Goal: Task Accomplishment & Management: Use online tool/utility

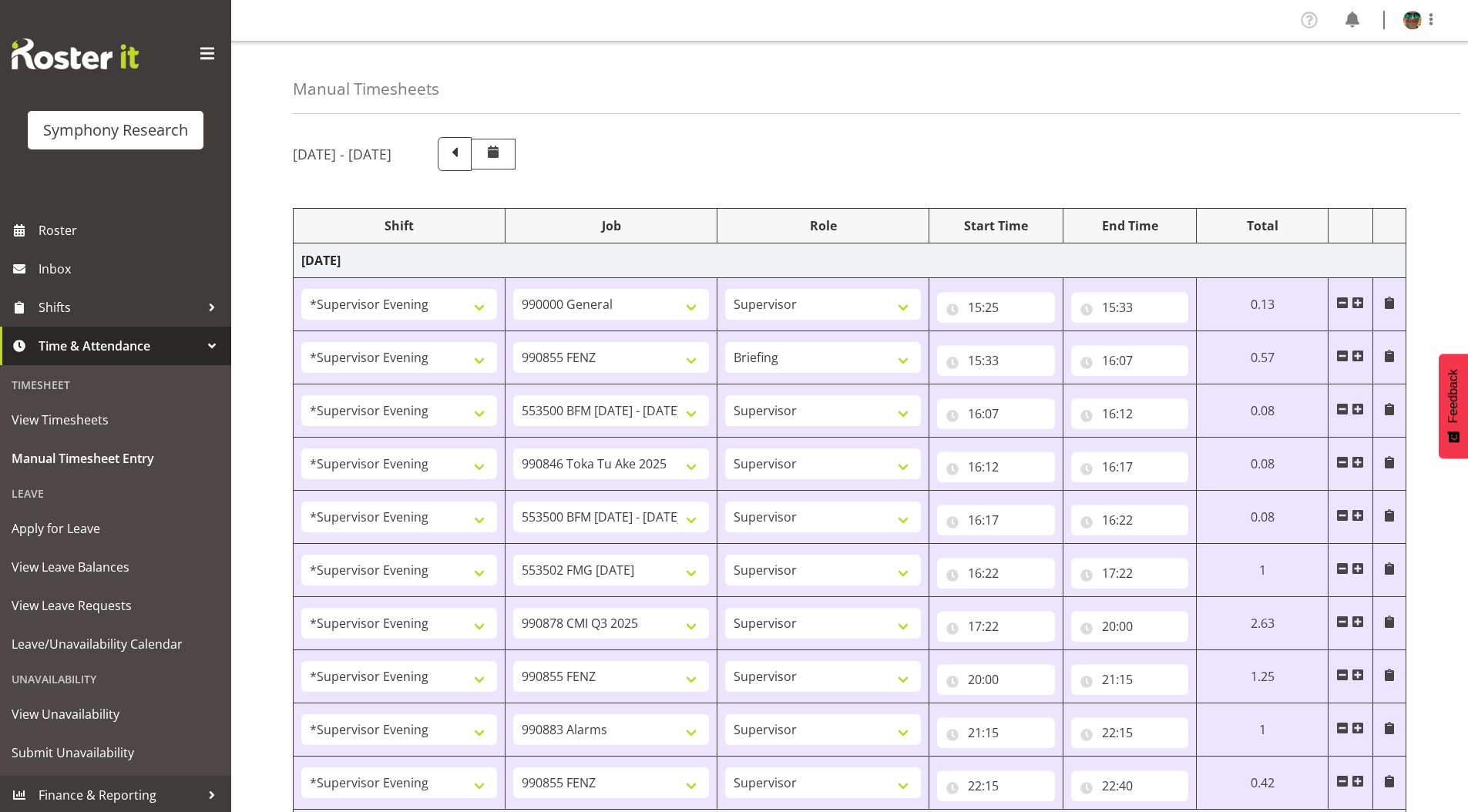
select select "4583"
select select "743"
select select "4583"
select select "9636"
select select "297"
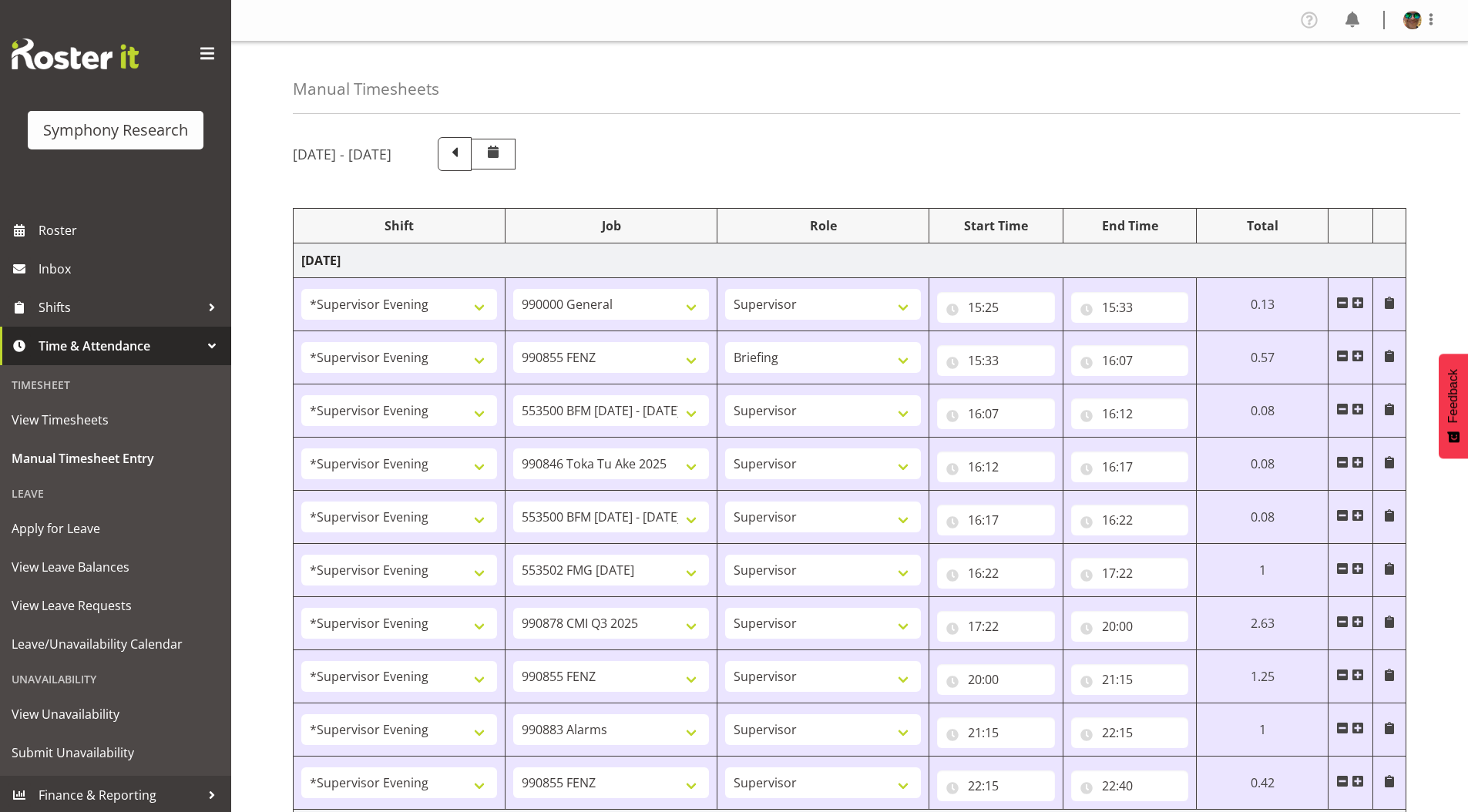
select select "4583"
select select "10242"
select select "4583"
select select "9426"
select select "4583"
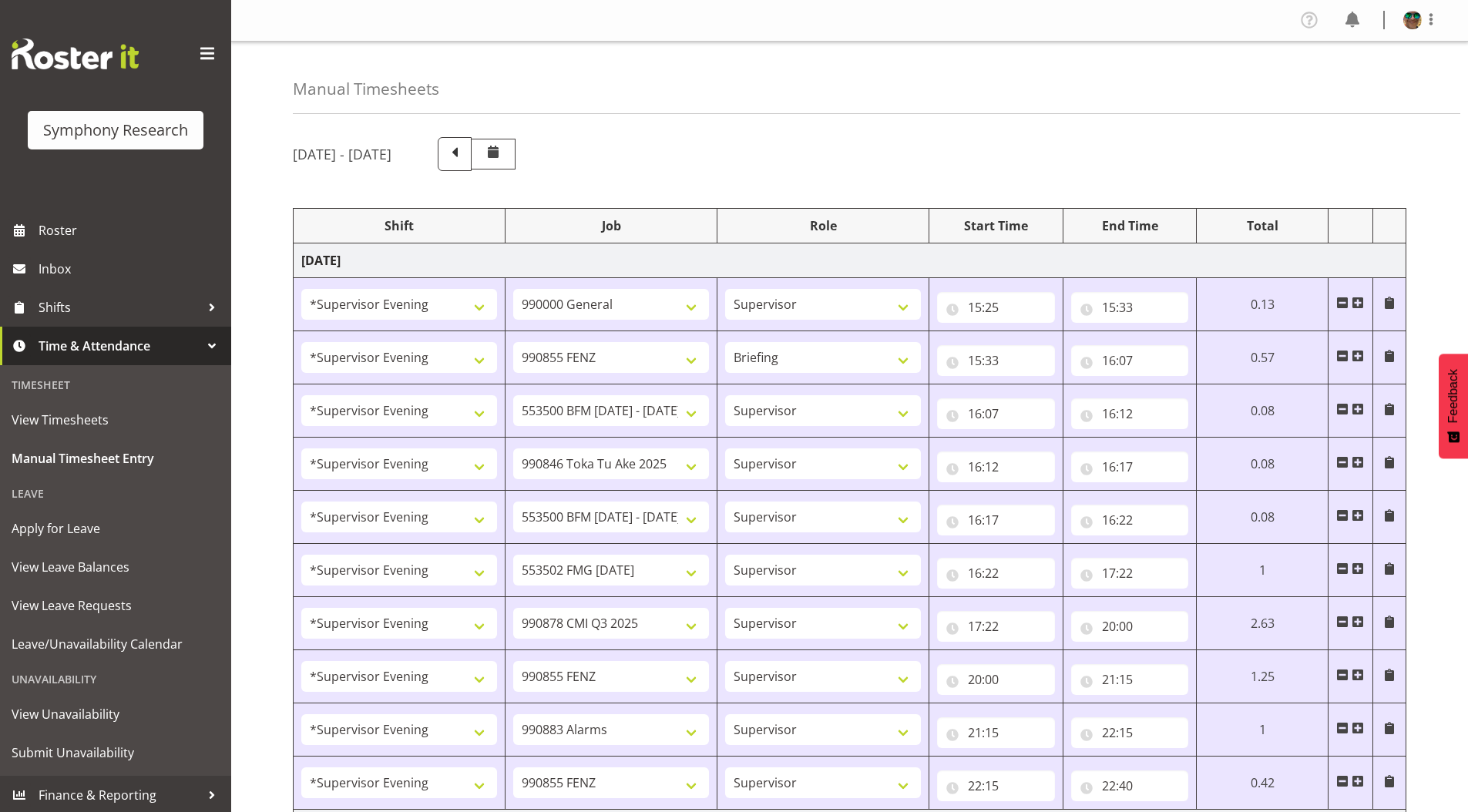
select select "10242"
select select "4583"
select select "10458"
select select "4583"
select select "10239"
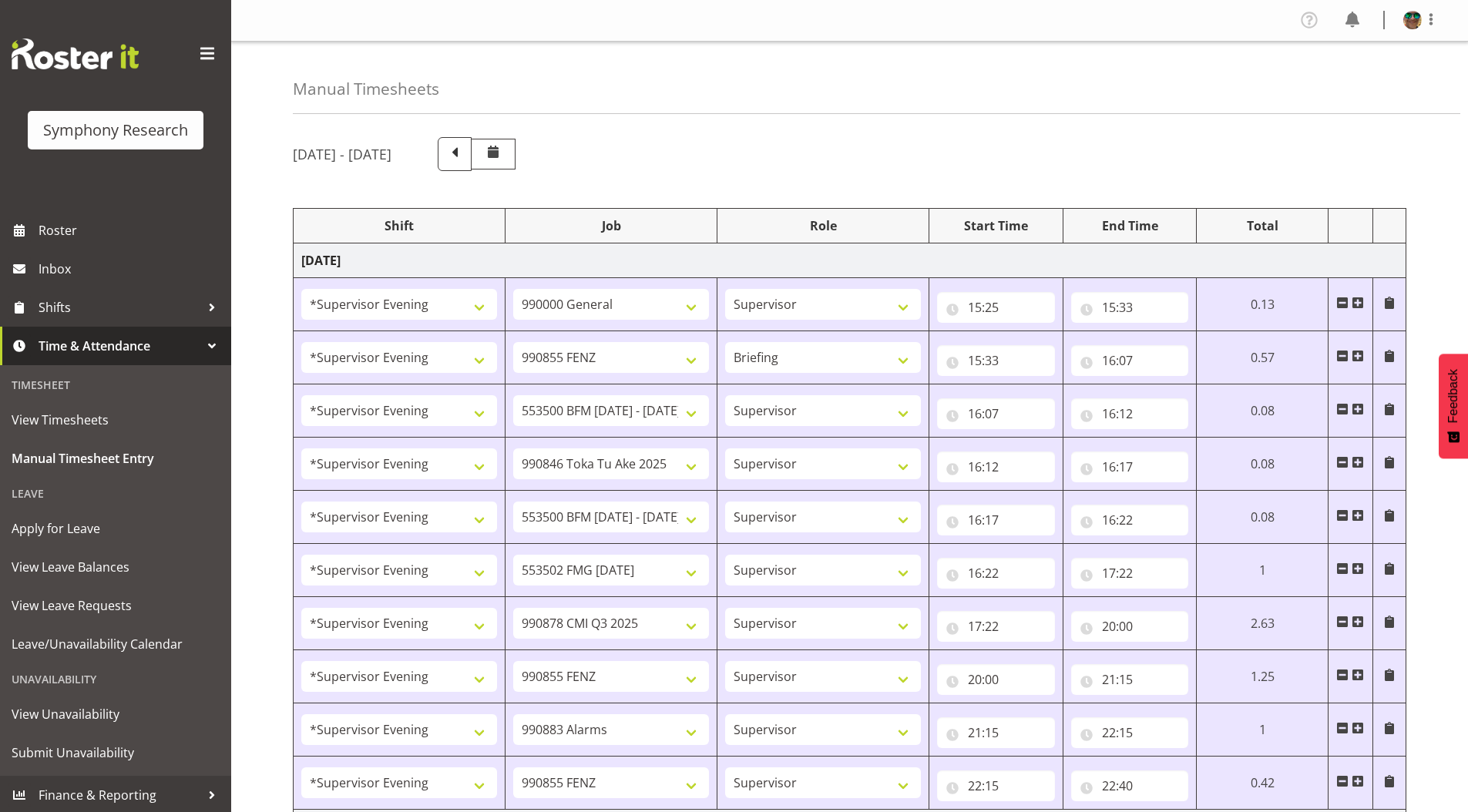
select select "4583"
select select "9636"
select select "4583"
select select "10420"
select select "4583"
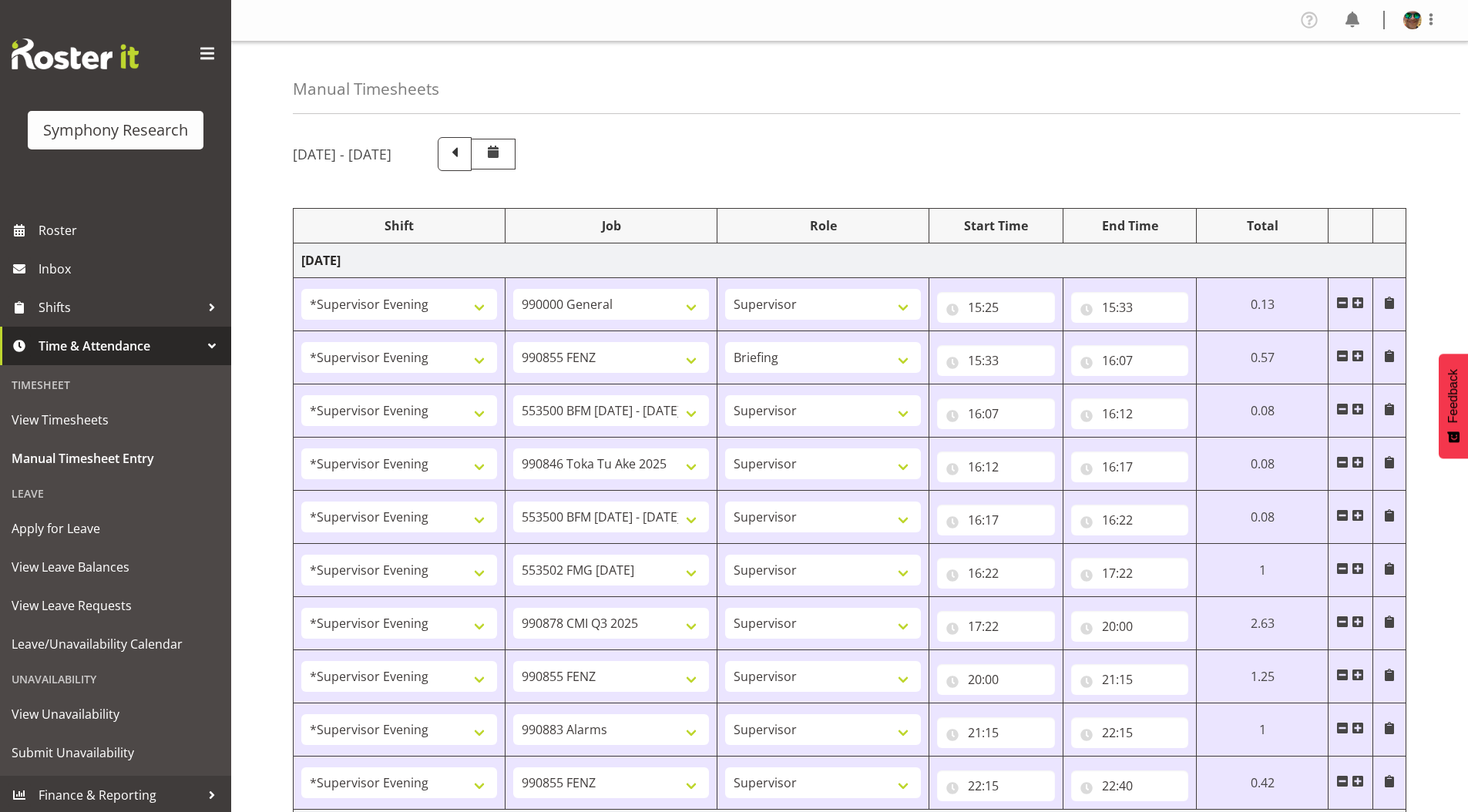
select select "9636"
select select "4583"
select select "10242"
select select "4583"
select select "10242"
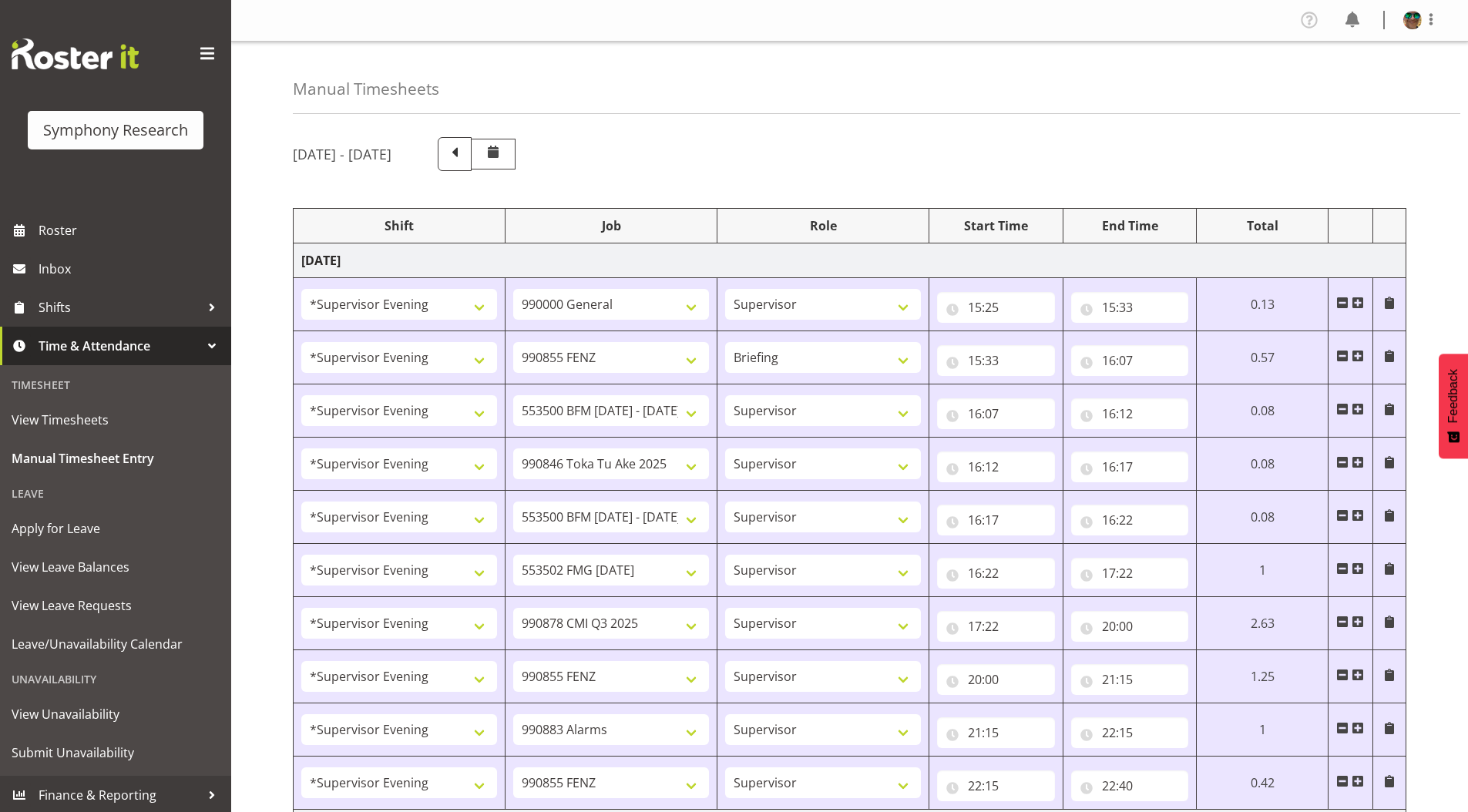
select select "4583"
select select "9426"
select select "4583"
select select "10420"
select select "4583"
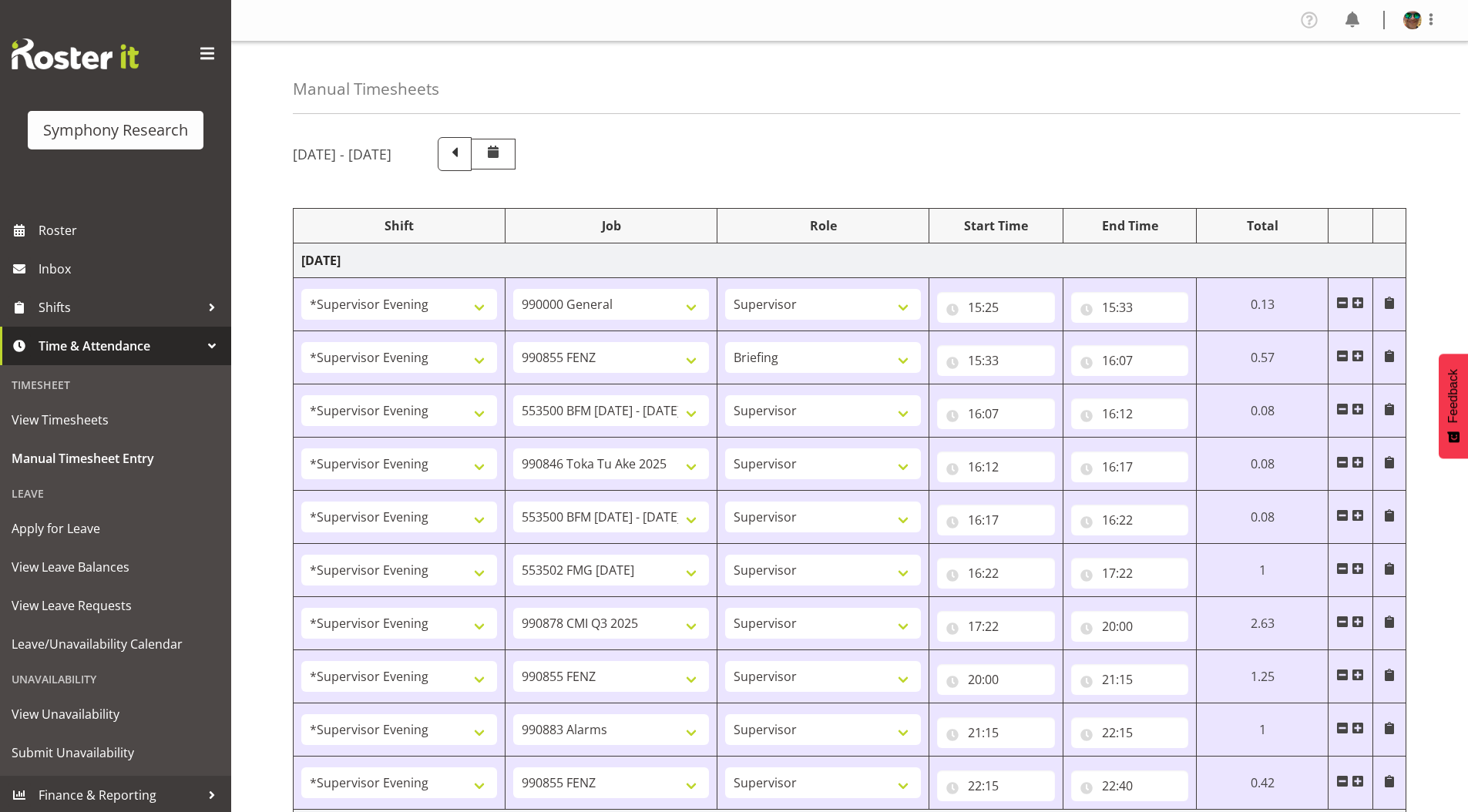
select select "10458"
select select "4583"
select select "9636"
select select "4583"
select select "10239"
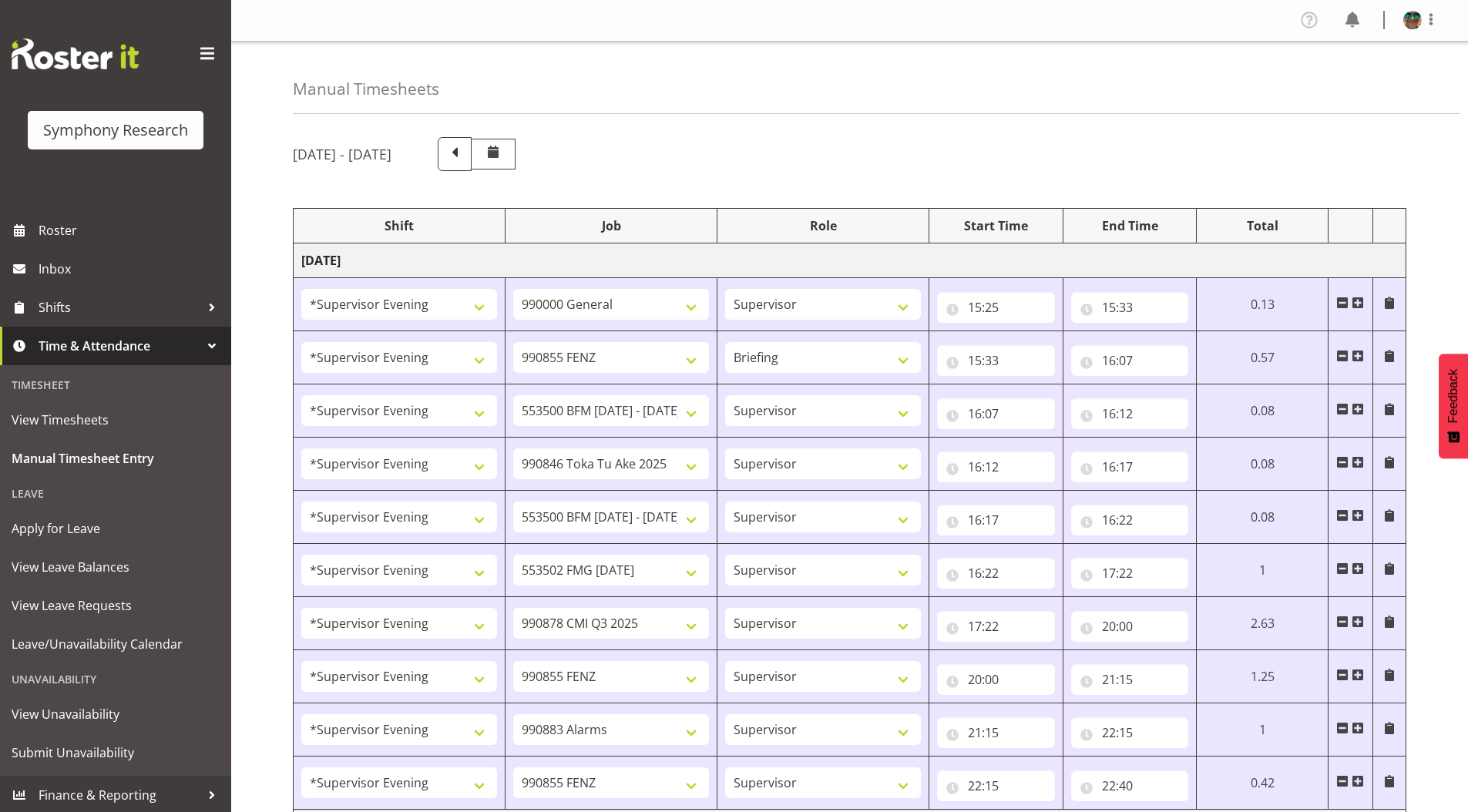
select select "1607"
select select "10458"
select select "1607"
select select "10499"
select select "2393"
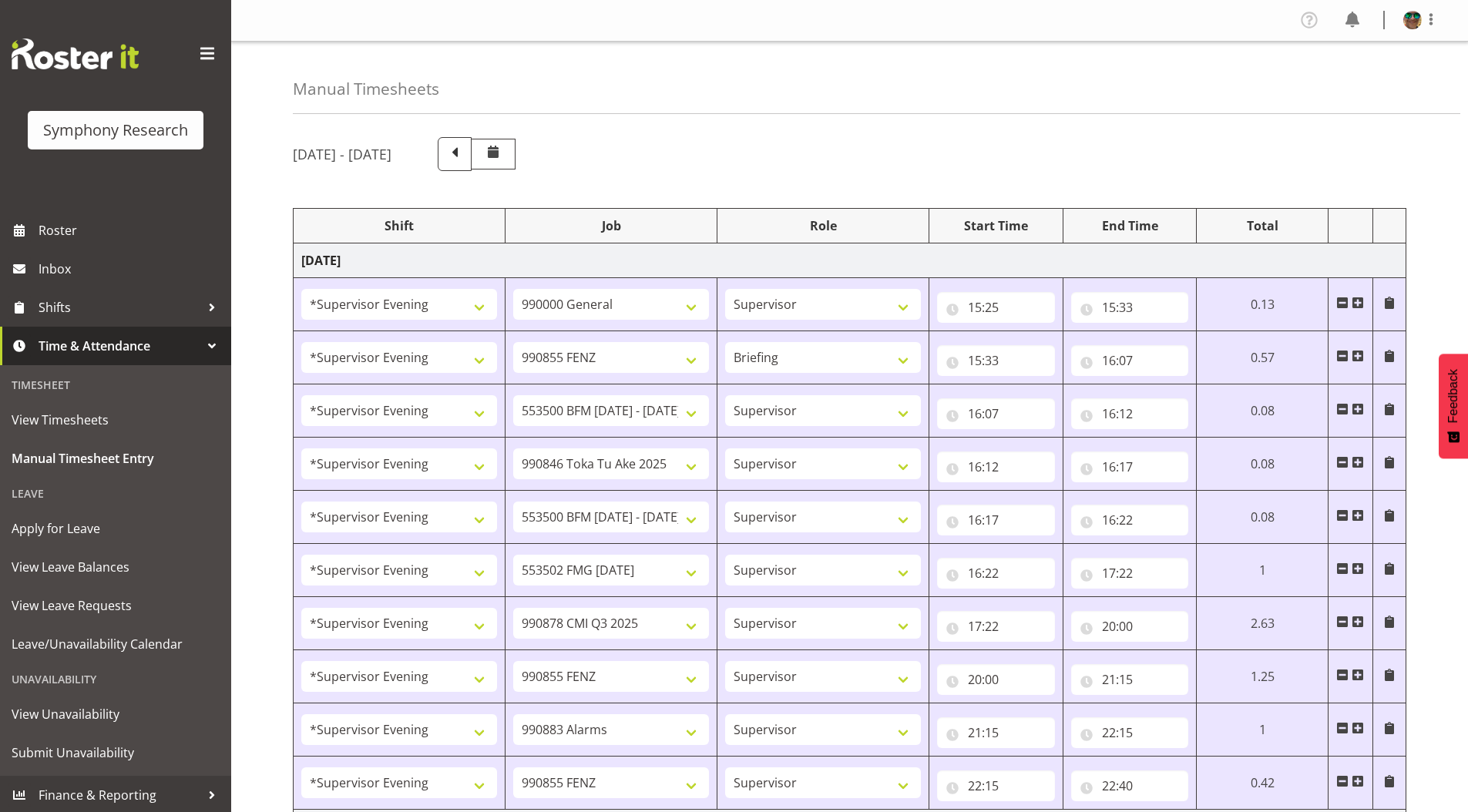
select select "10458"
select select "2393"
select select "10239"
select select "2393"
select select "10242"
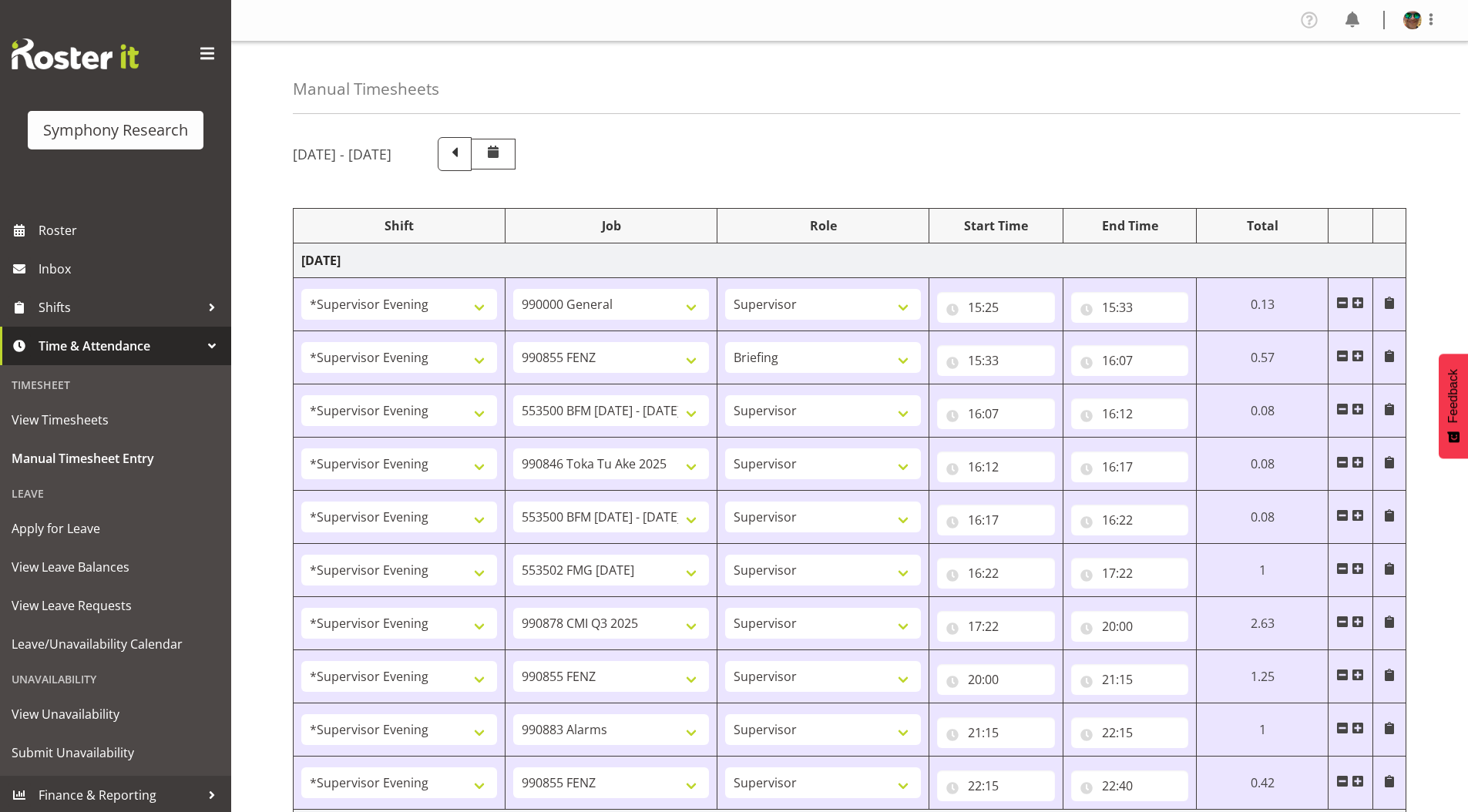
select select "2393"
select select "9426"
select select "2393"
select select "9426"
select select "2393"
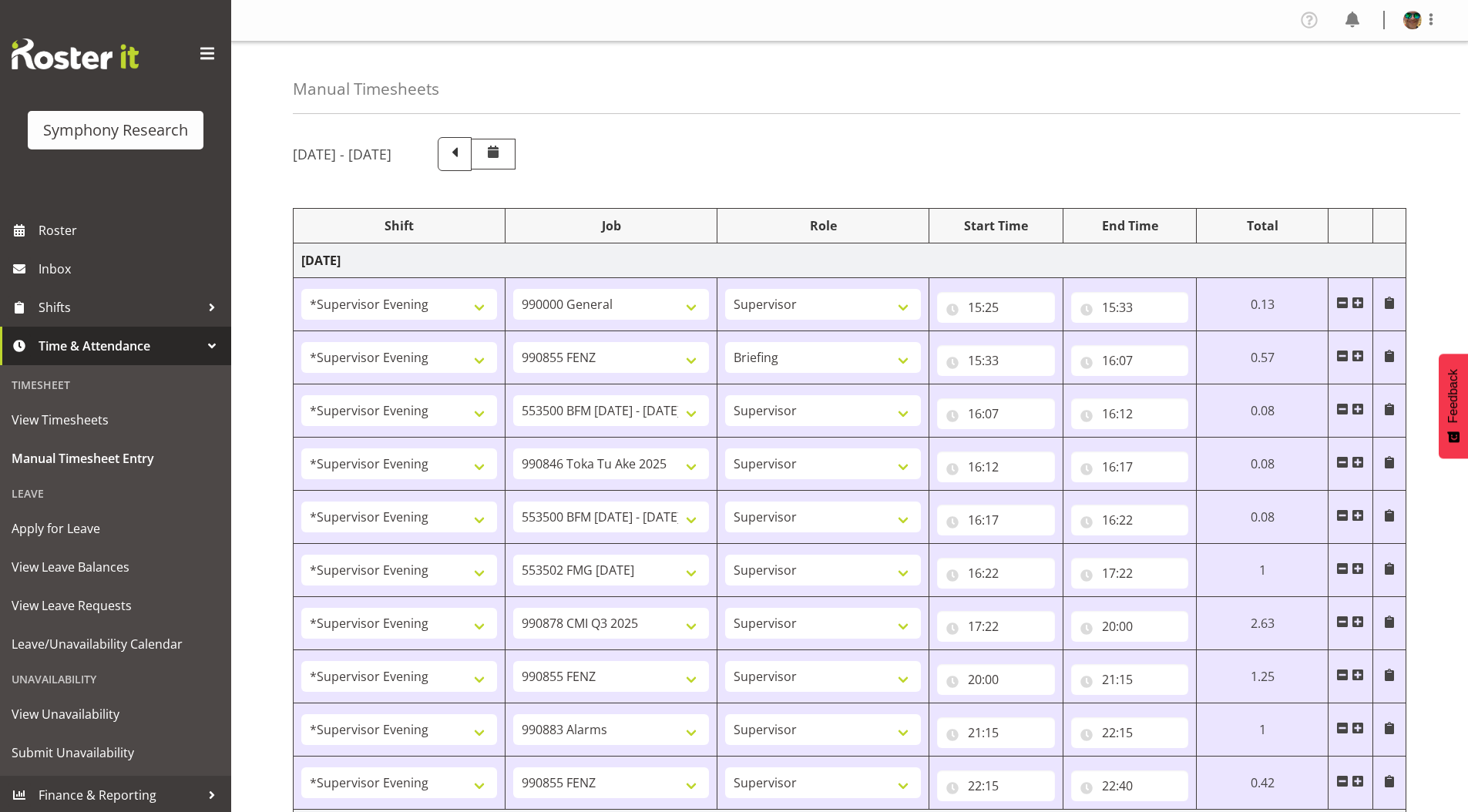
select select "10242"
select select "2393"
select select "10242"
select select "2393"
select select "9636"
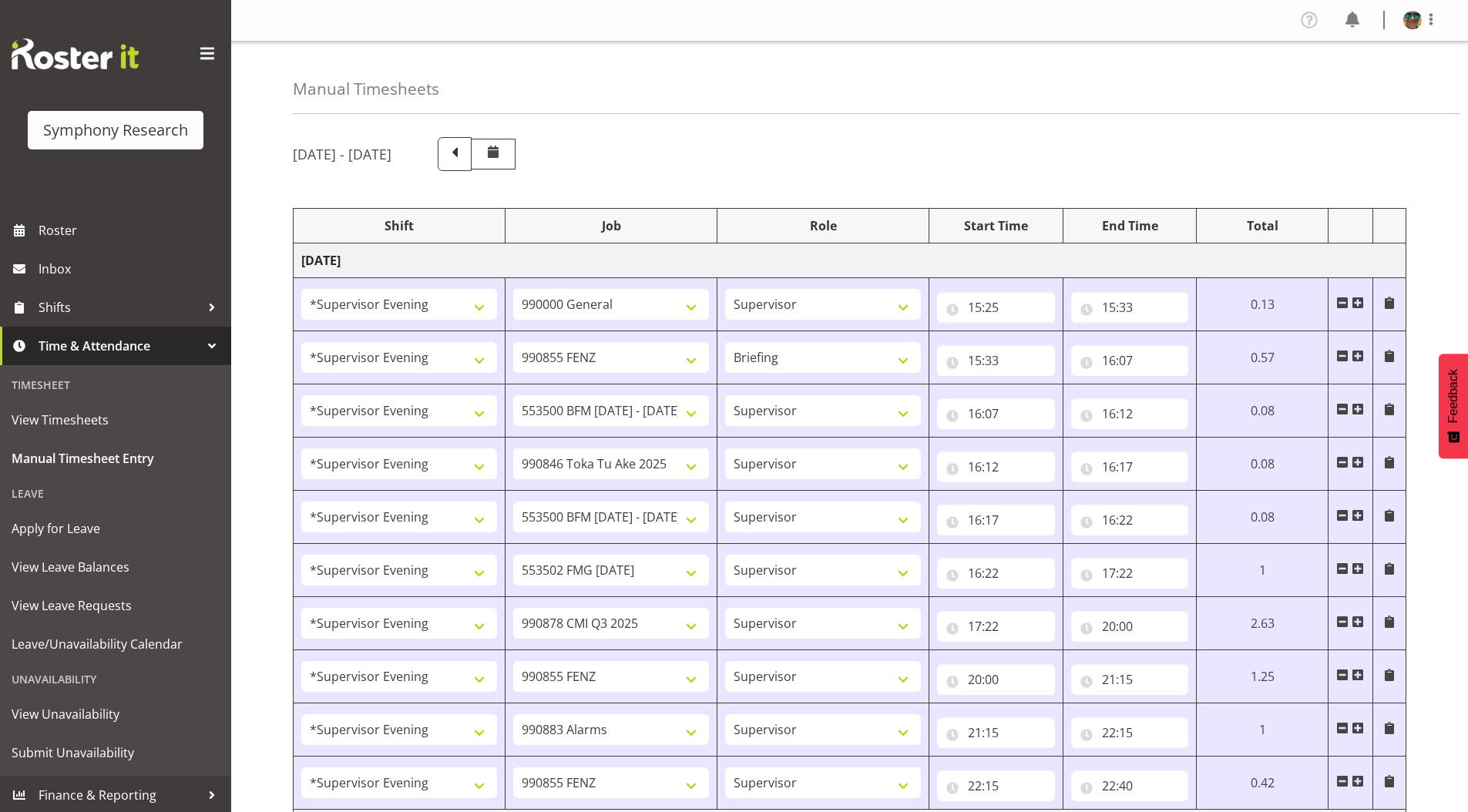
select select "2393"
select select "10239"
